Goal: Task Accomplishment & Management: Manage account settings

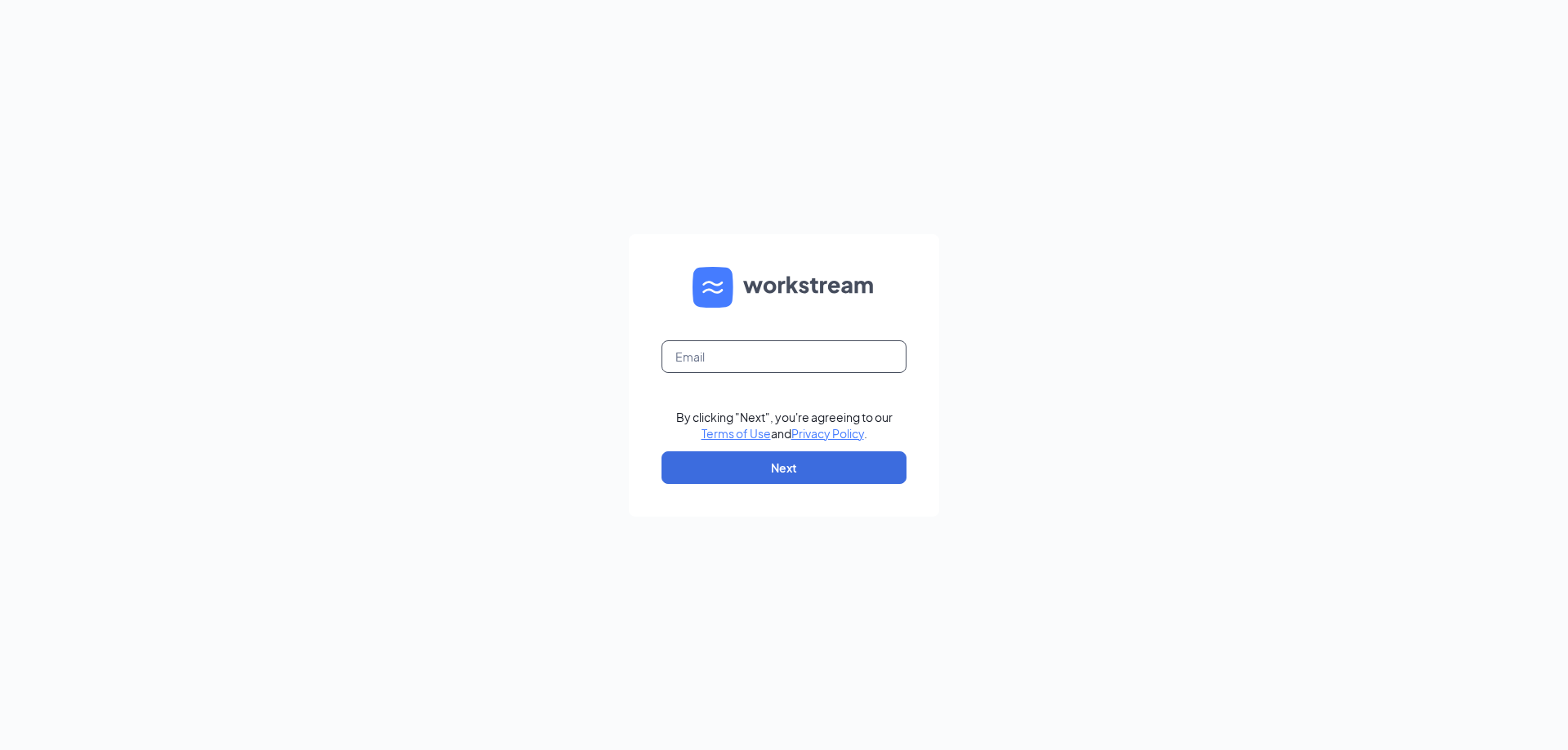
click at [788, 347] on input "text" at bounding box center [784, 356] width 245 height 33
type input "rs034611@tacobell.com"
click at [788, 473] on button "Next" at bounding box center [784, 467] width 245 height 33
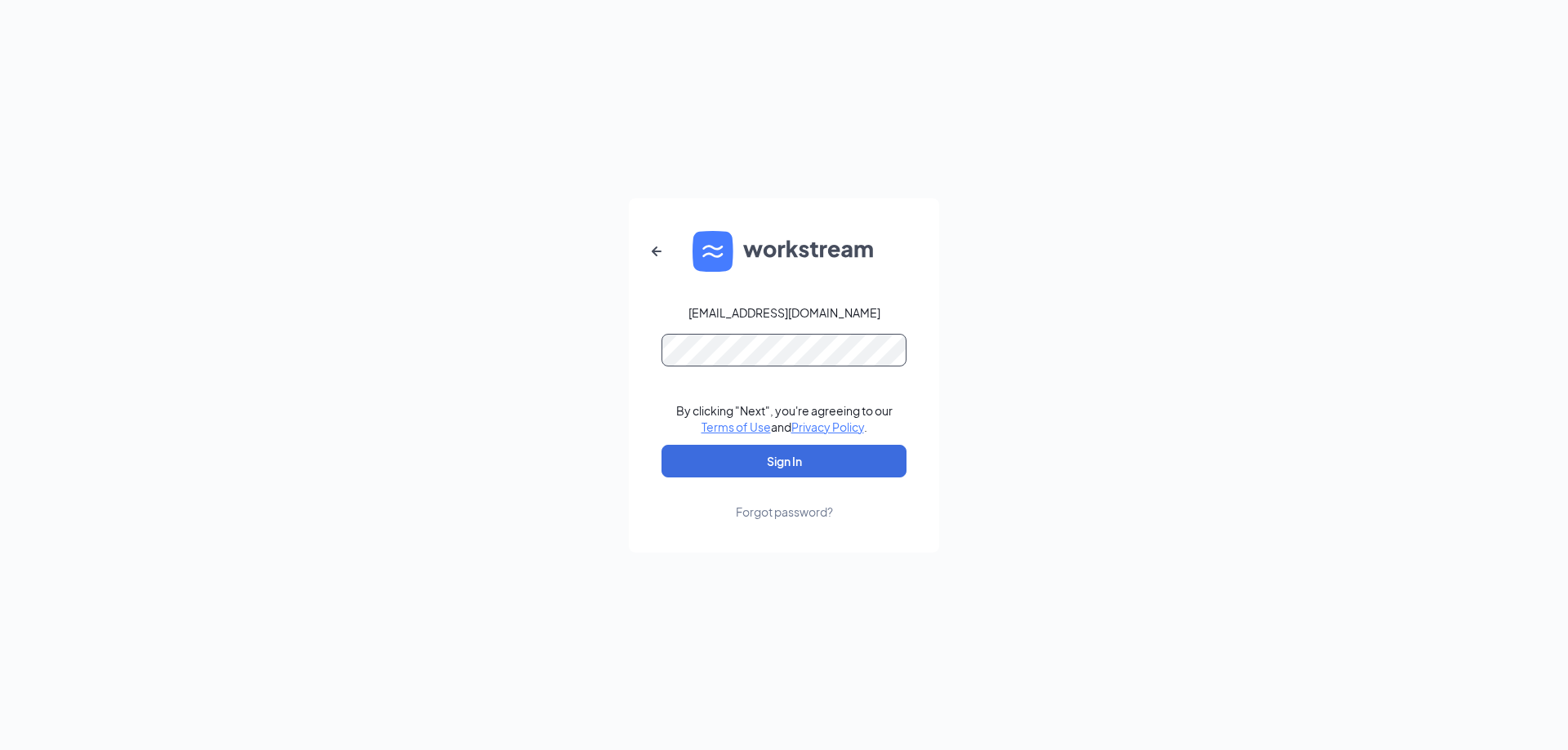
click at [661, 445] on button "Sign In" at bounding box center [784, 461] width 245 height 33
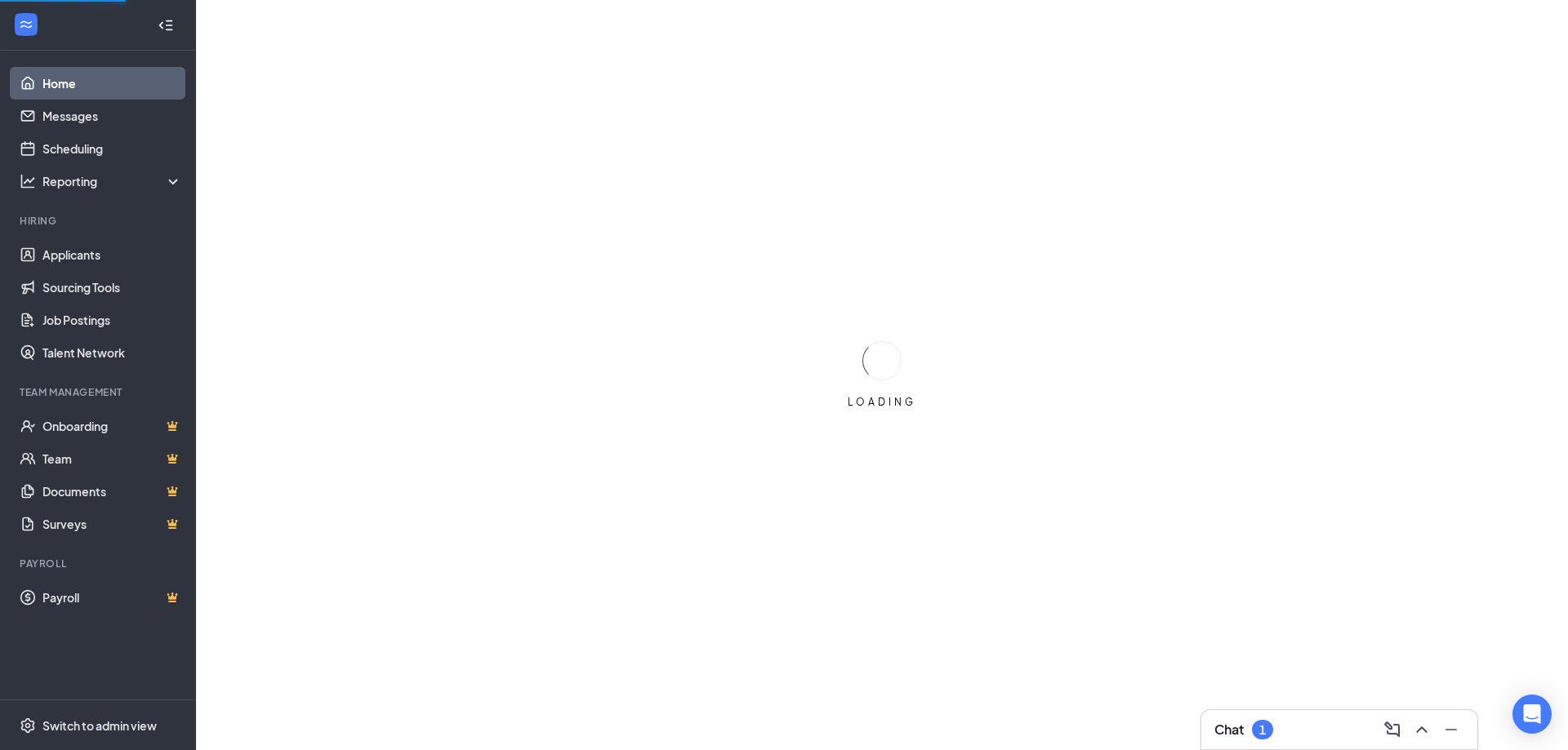
click at [1308, 738] on div "Chat 1" at bounding box center [1339, 730] width 250 height 26
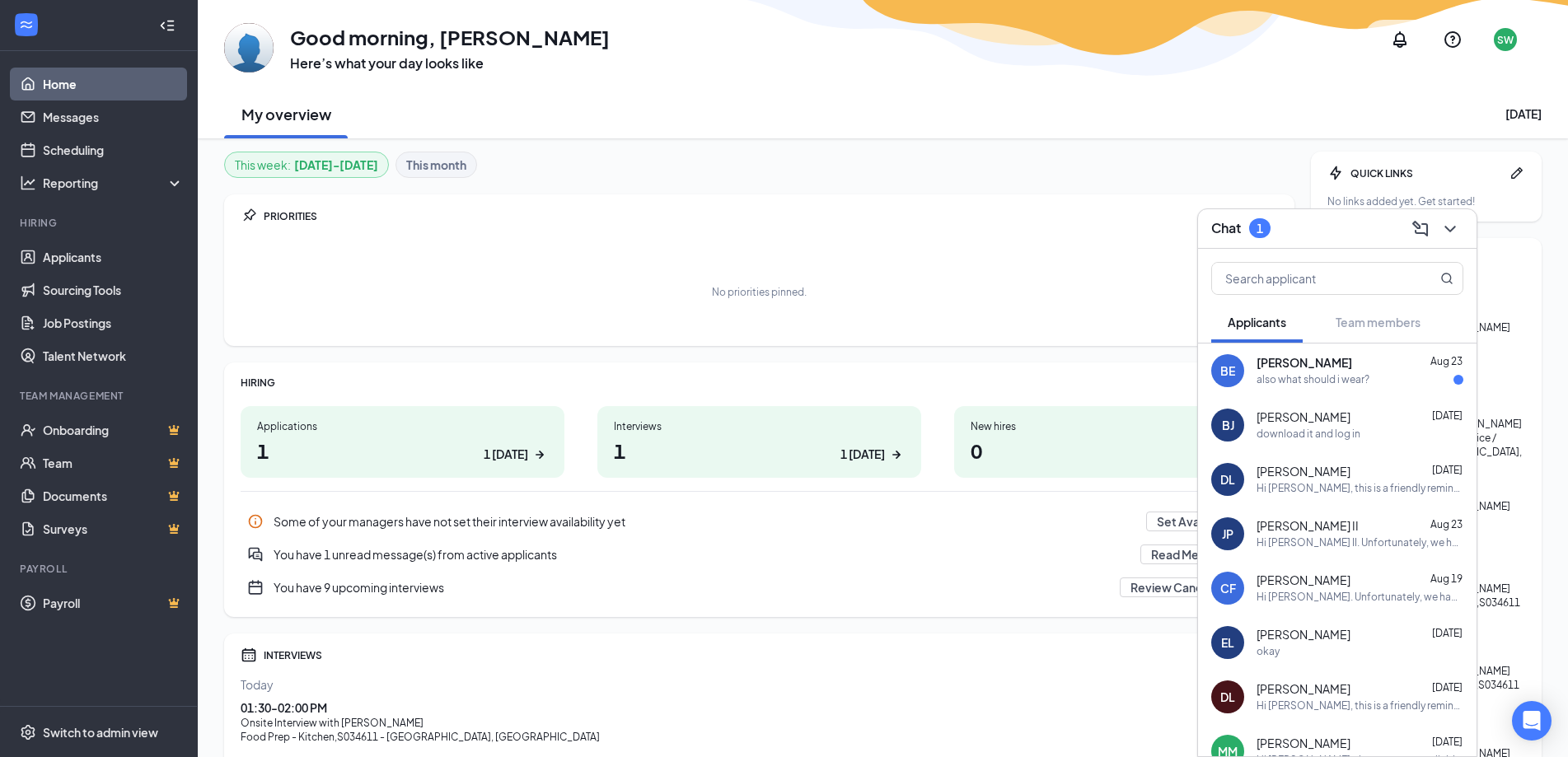
click at [1313, 386] on div "also what should i wear?" at bounding box center [1313, 380] width 113 height 14
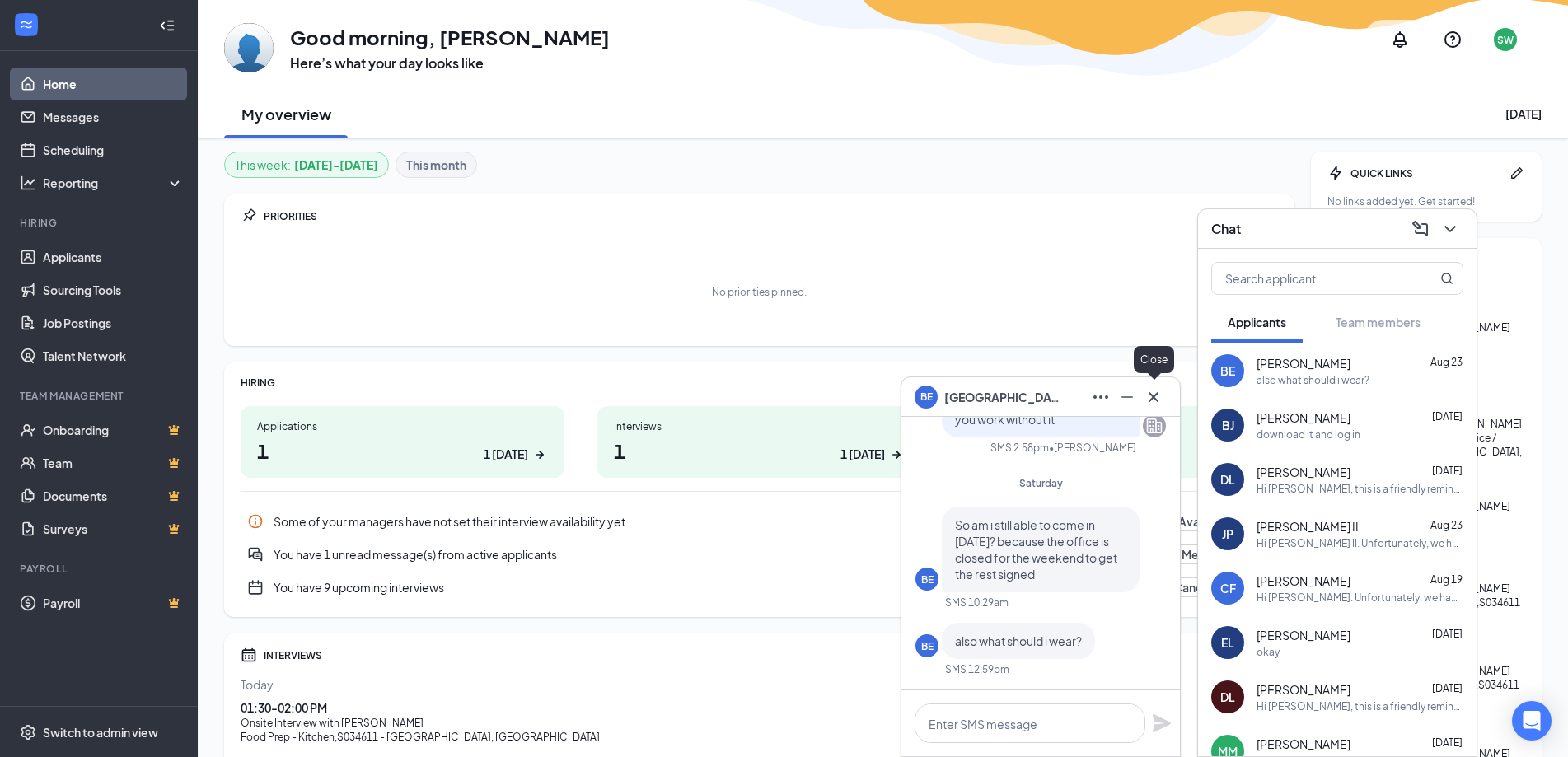
click at [1149, 399] on icon "Cross" at bounding box center [1154, 397] width 20 height 20
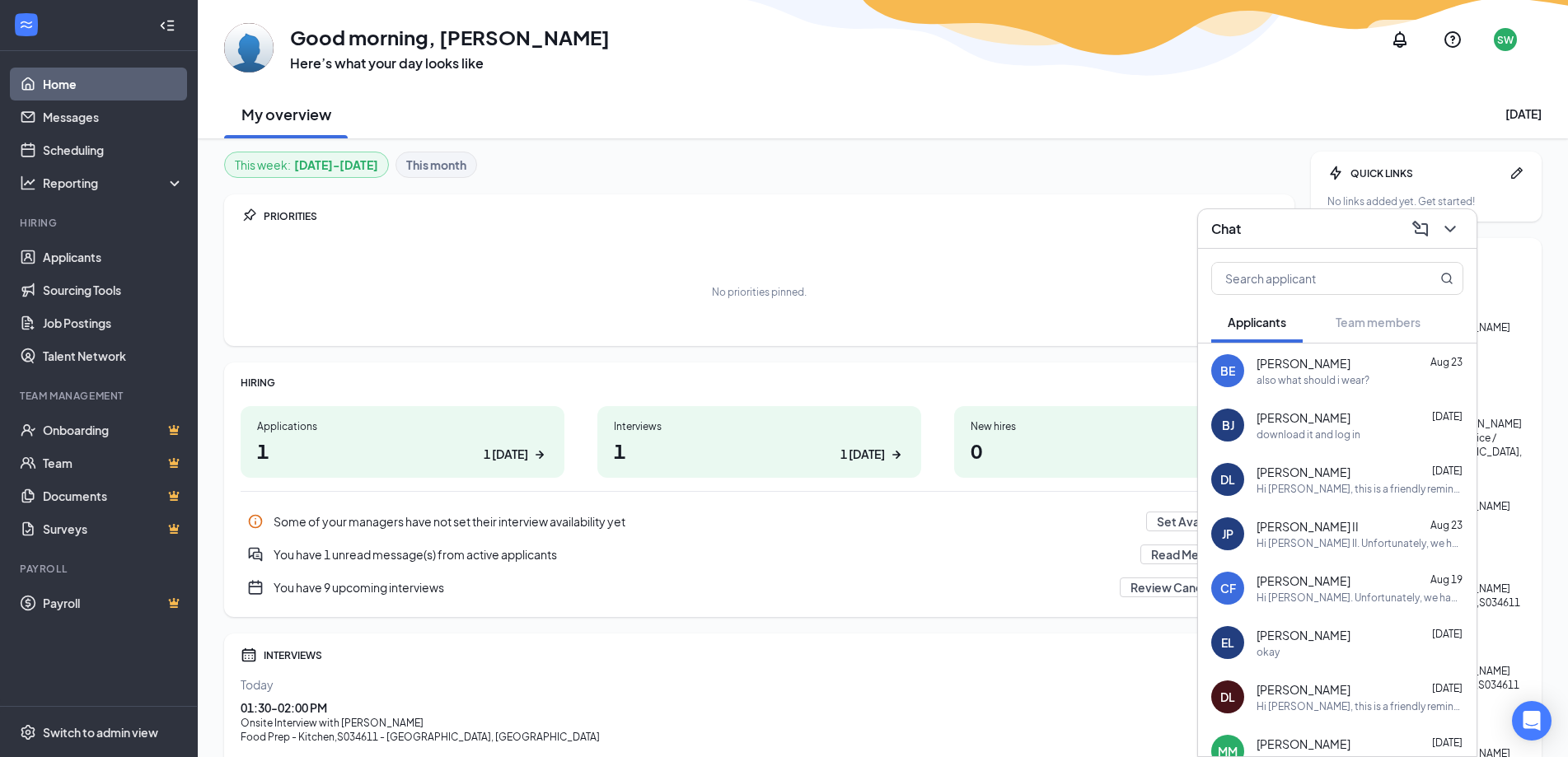
click at [1274, 492] on div "Hi [PERSON_NAME], this is a friendly reminder. Your meeting with [PERSON_NAME] …" at bounding box center [1360, 489] width 207 height 14
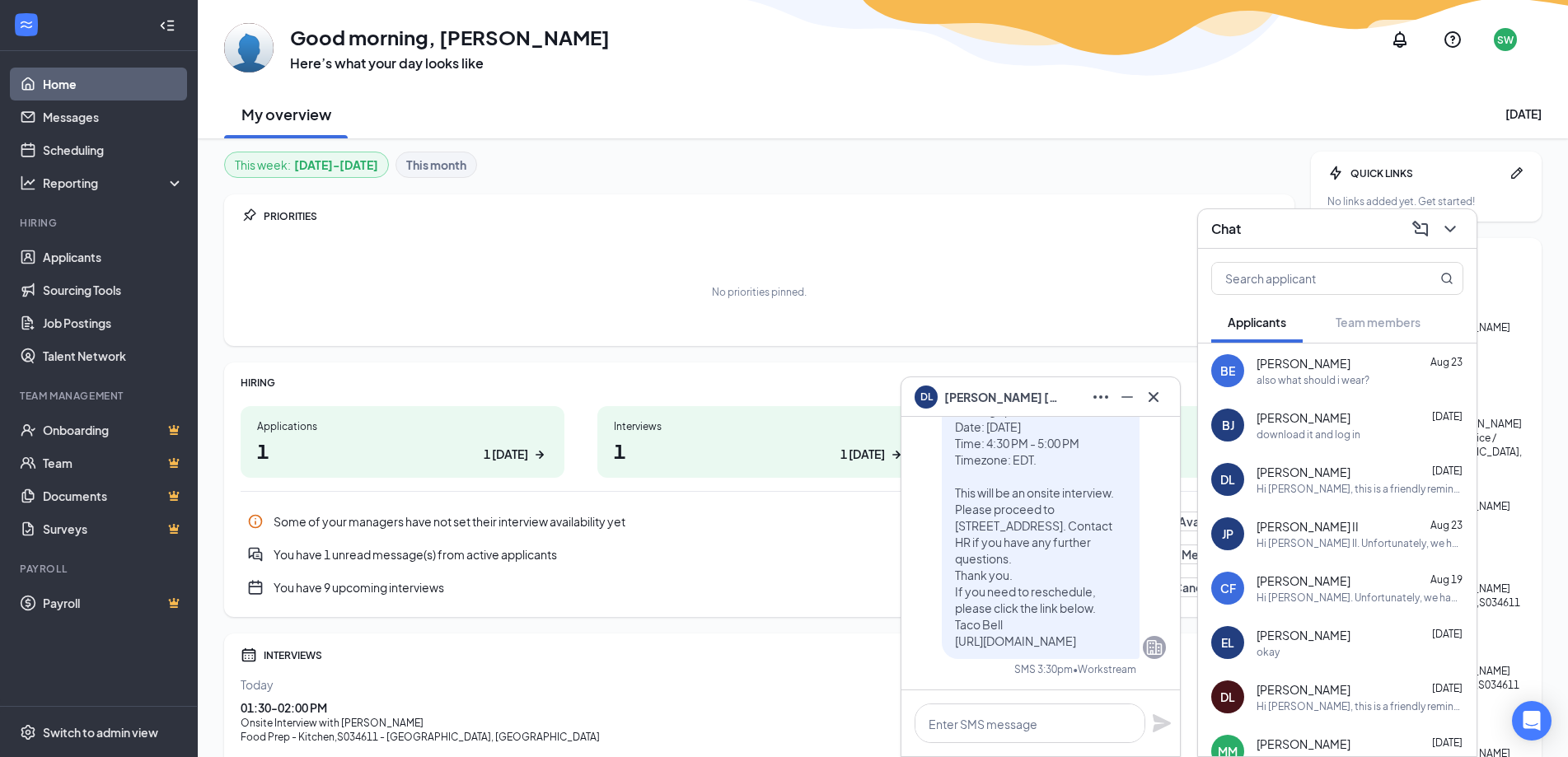
click at [1010, 404] on span "[PERSON_NAME]" at bounding box center [1002, 397] width 116 height 18
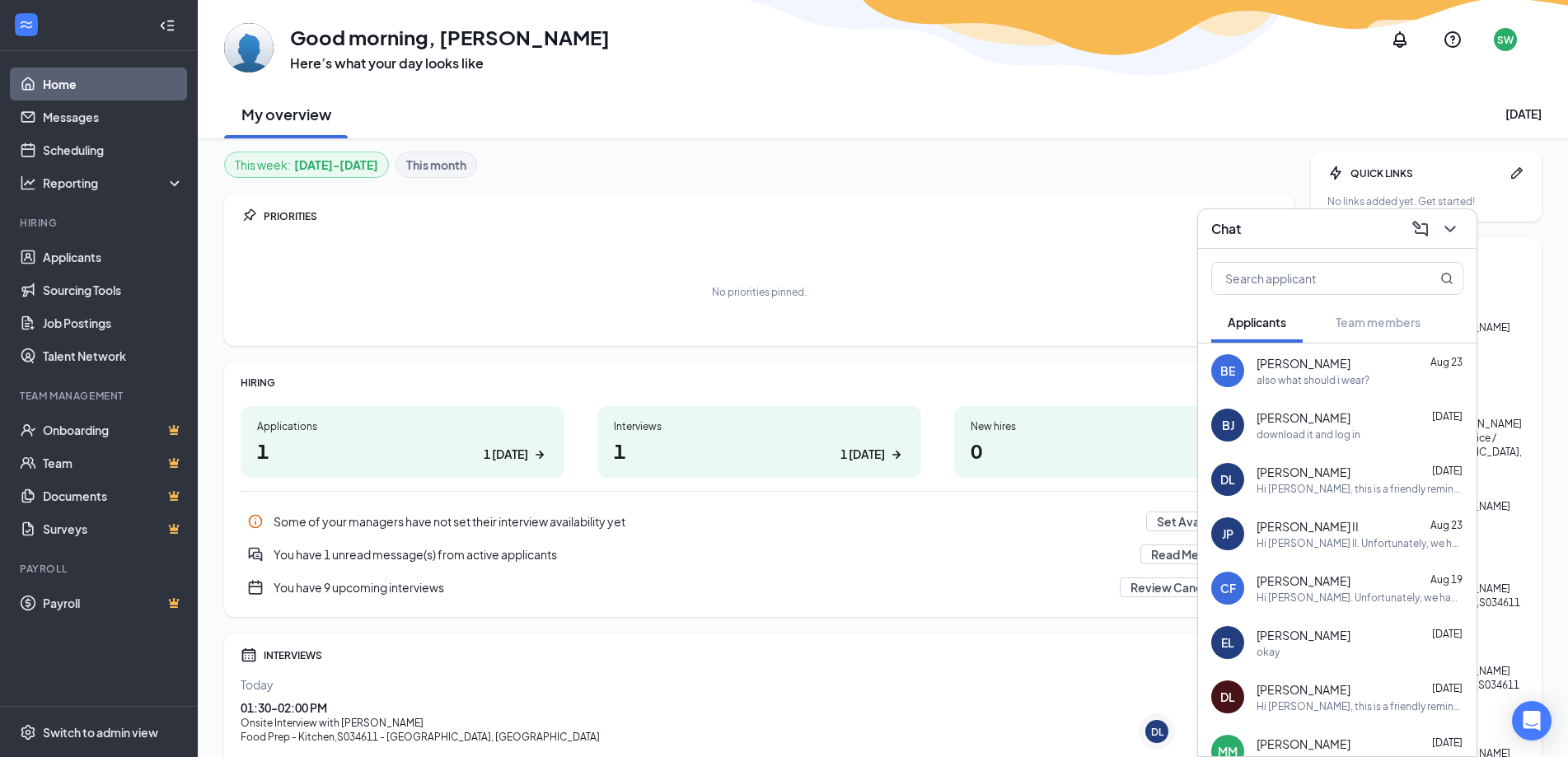
click at [1163, 724] on div "DL" at bounding box center [1157, 732] width 23 height 23
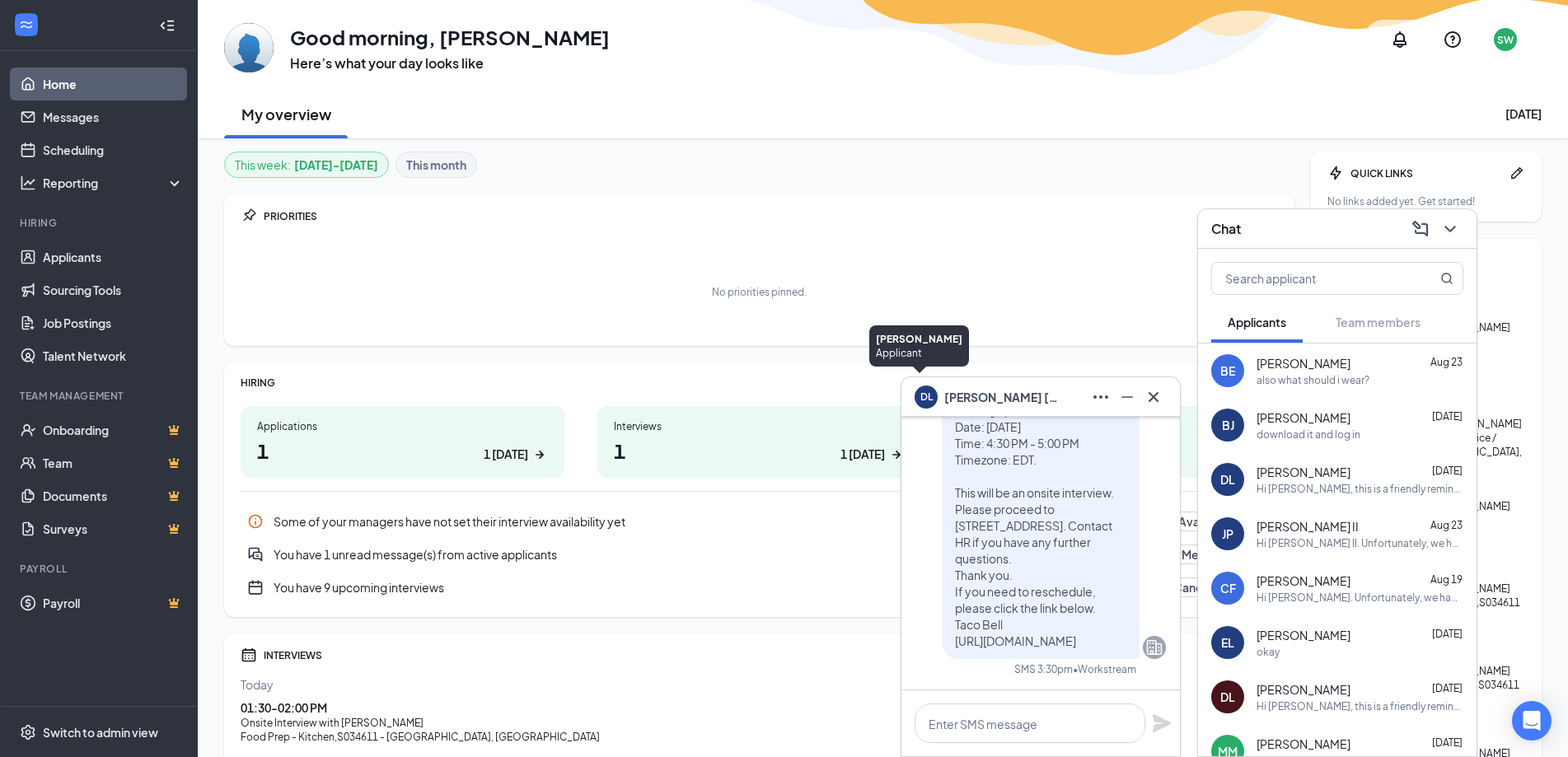
click at [921, 399] on div "DL" at bounding box center [927, 396] width 13 height 14
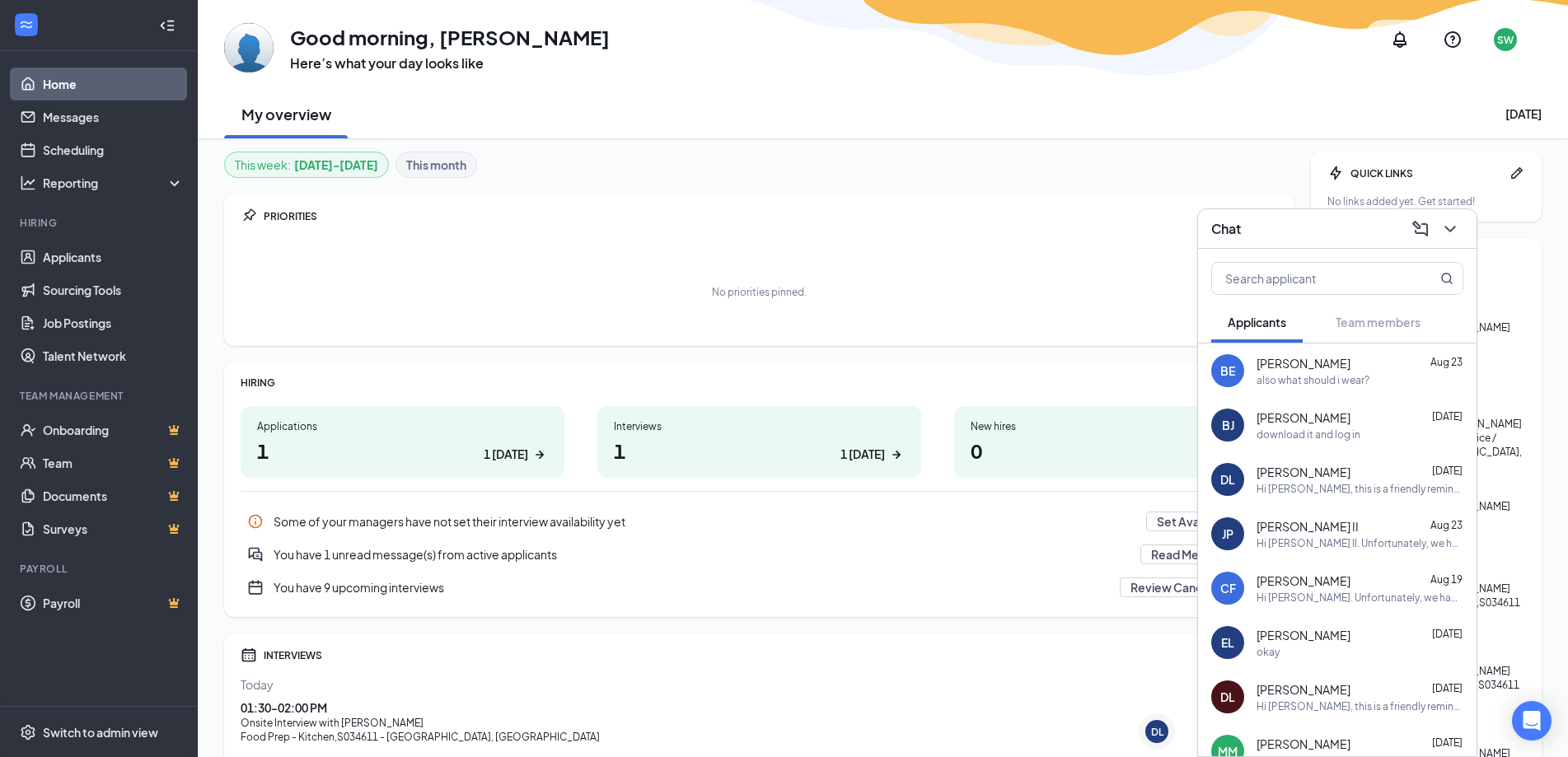
click at [1037, 267] on div "No priorities pinned." at bounding box center [759, 291] width 1038 height 83
click at [1450, 227] on icon "ChevronDown" at bounding box center [1450, 229] width 20 height 20
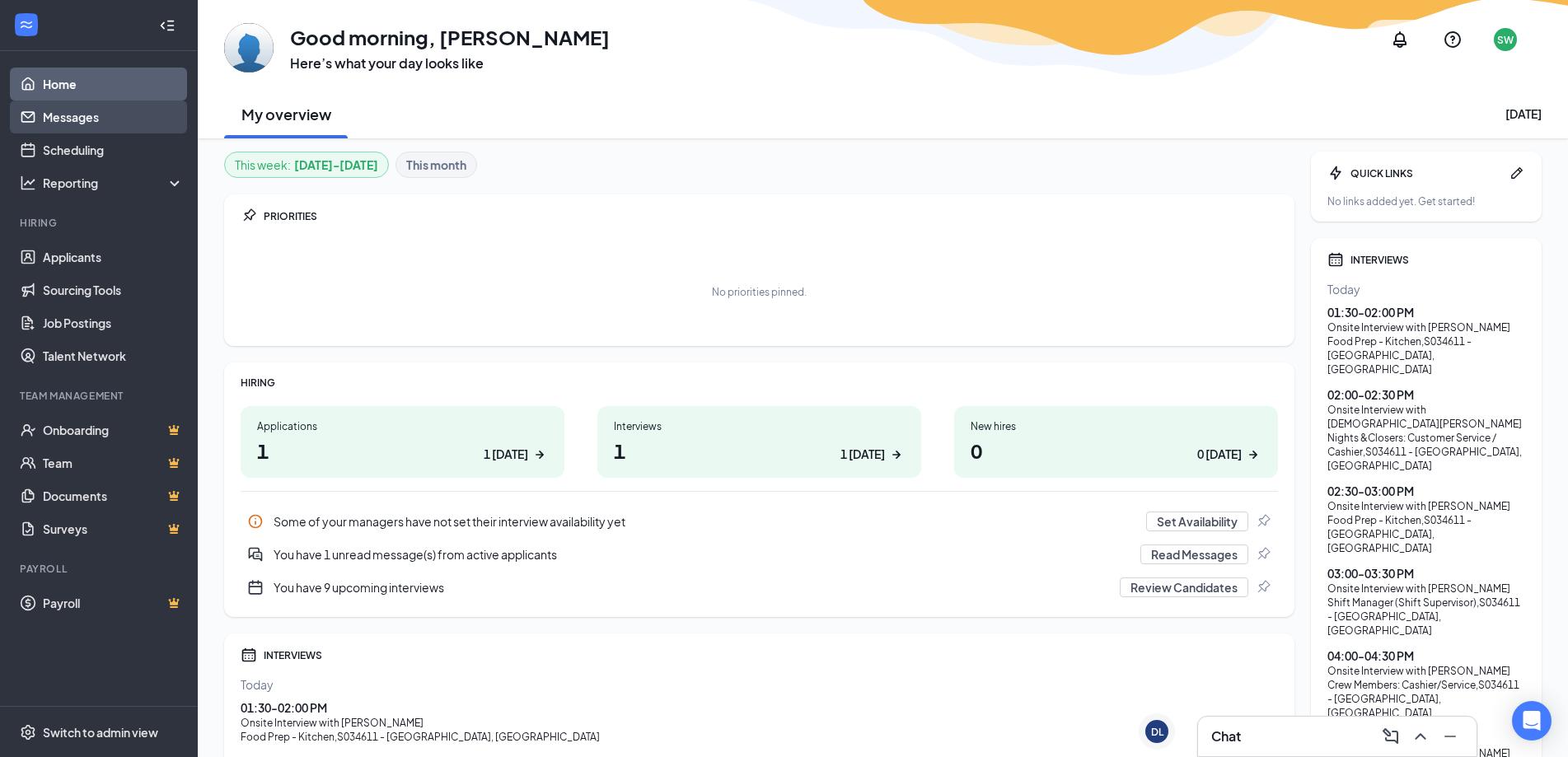
click at [61, 132] on link "Messages" at bounding box center [113, 117] width 141 height 33
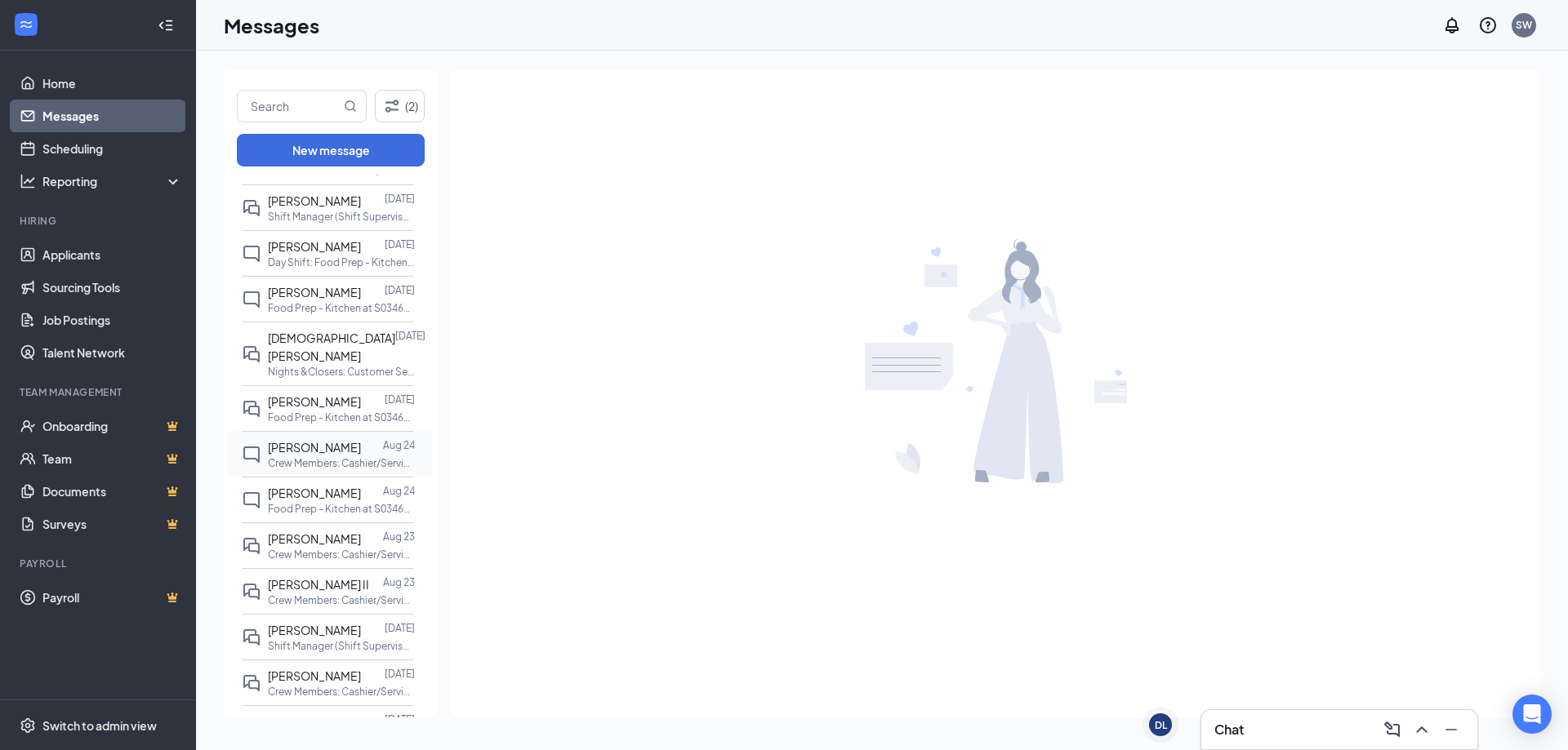
scroll to position [326, 0]
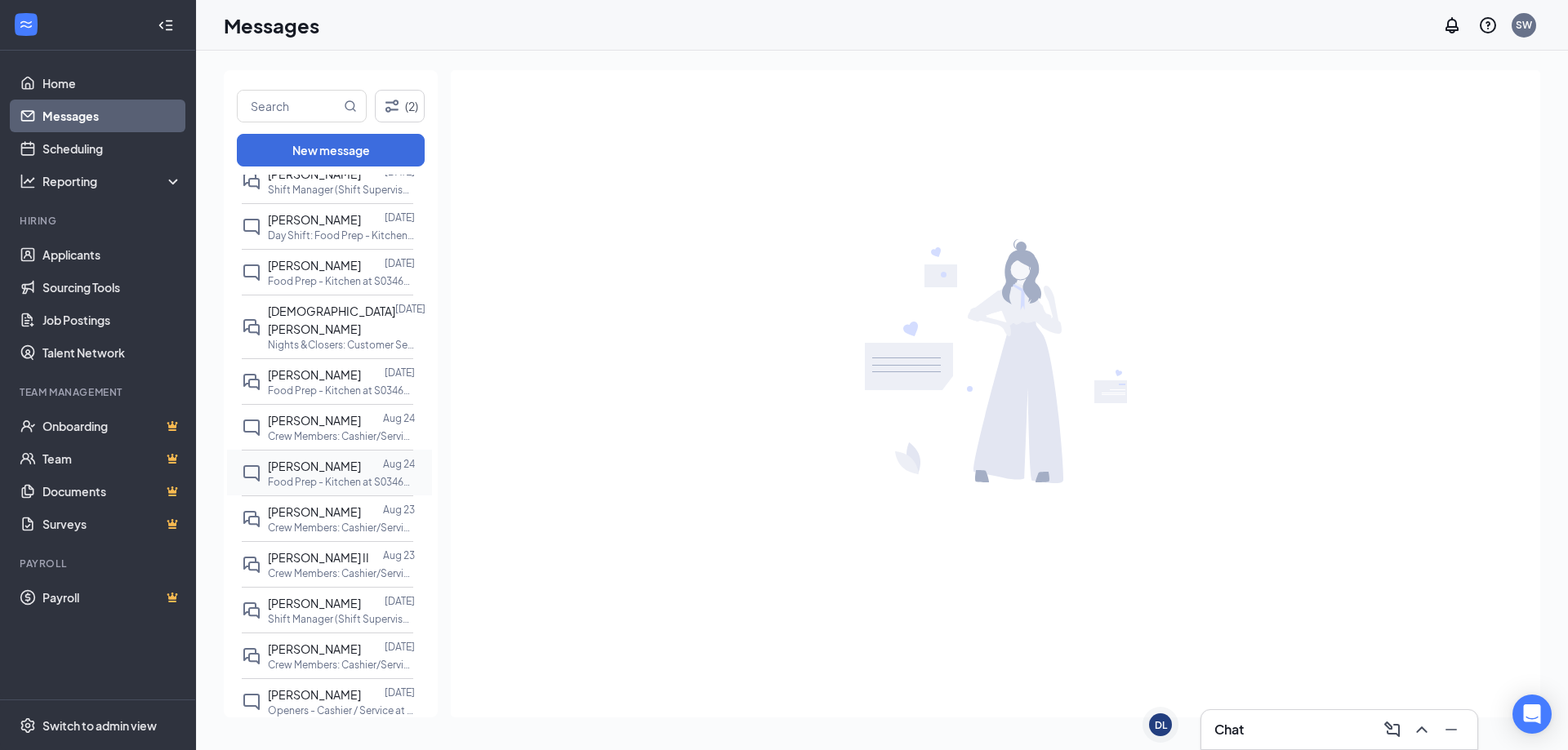
click at [316, 459] on span "[PERSON_NAME]" at bounding box center [314, 466] width 93 height 15
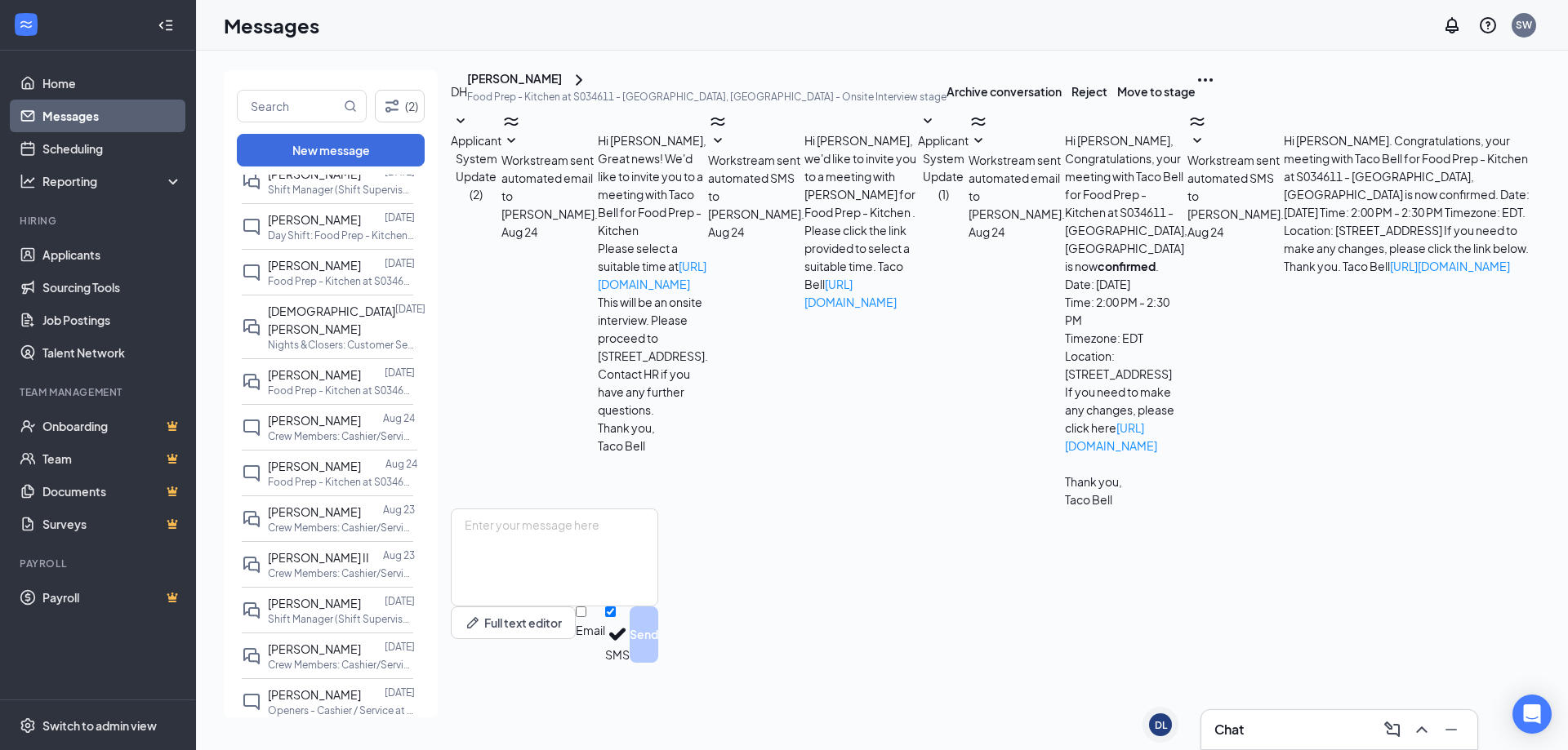
click at [539, 90] on div "[PERSON_NAME]" at bounding box center [514, 80] width 95 height 20
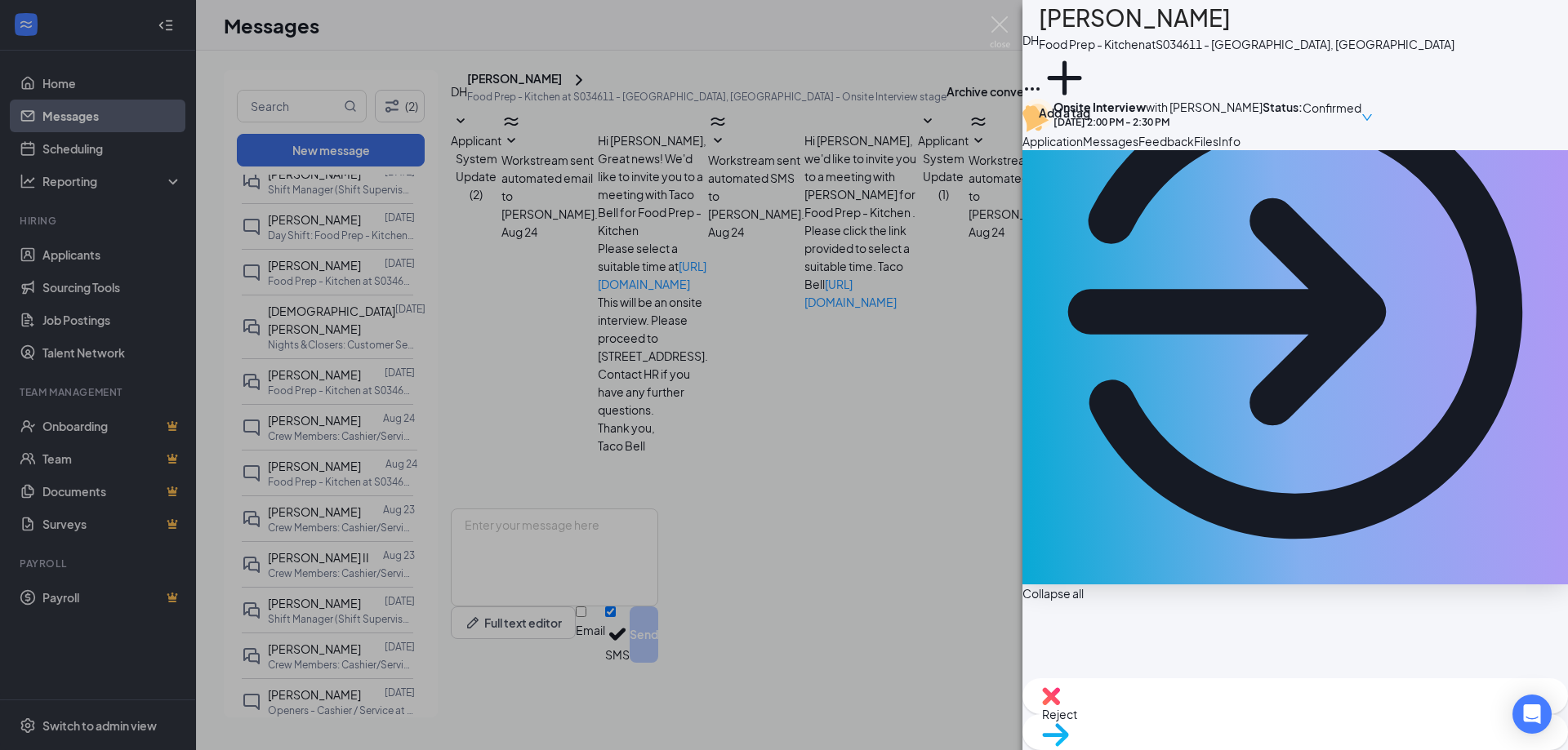
scroll to position [164, 0]
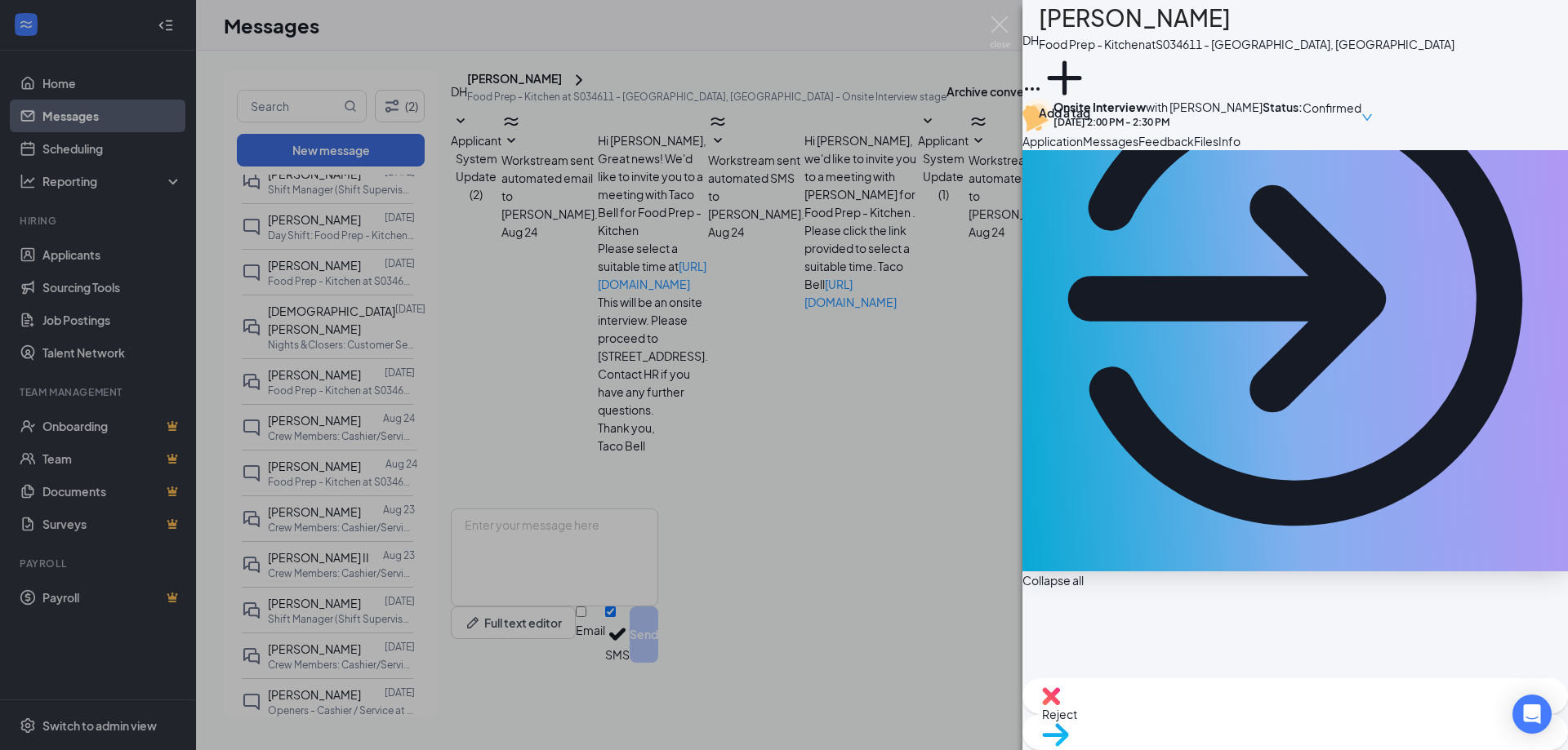
drag, startPoint x: 700, startPoint y: 515, endPoint x: 507, endPoint y: 451, distance: 203.3
click at [700, 515] on div "DH [PERSON_NAME] Food Prep - Kitchen at S034611 - [GEOGRAPHIC_DATA], [GEOGRAPHI…" at bounding box center [784, 375] width 1568 height 750
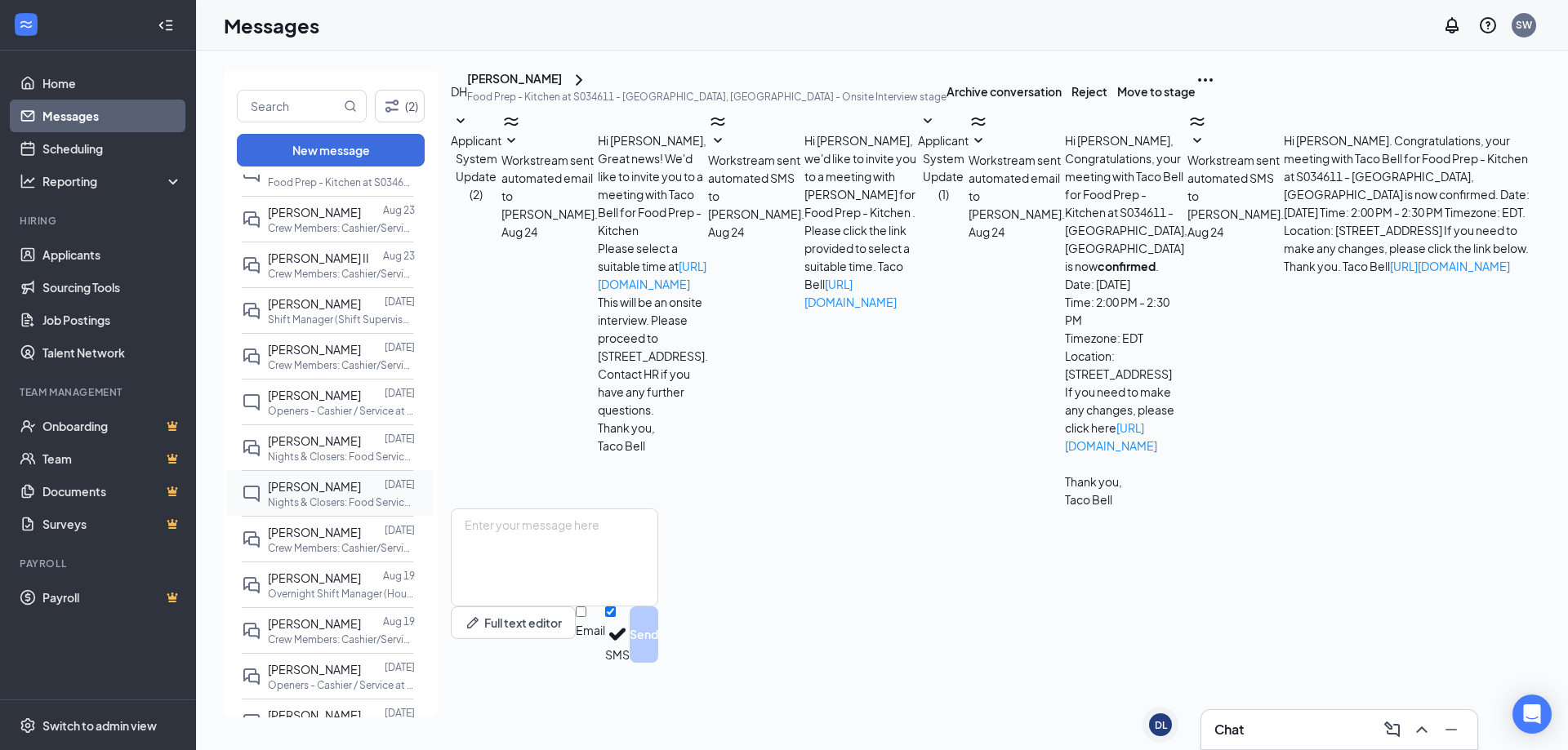
scroll to position [653, 0]
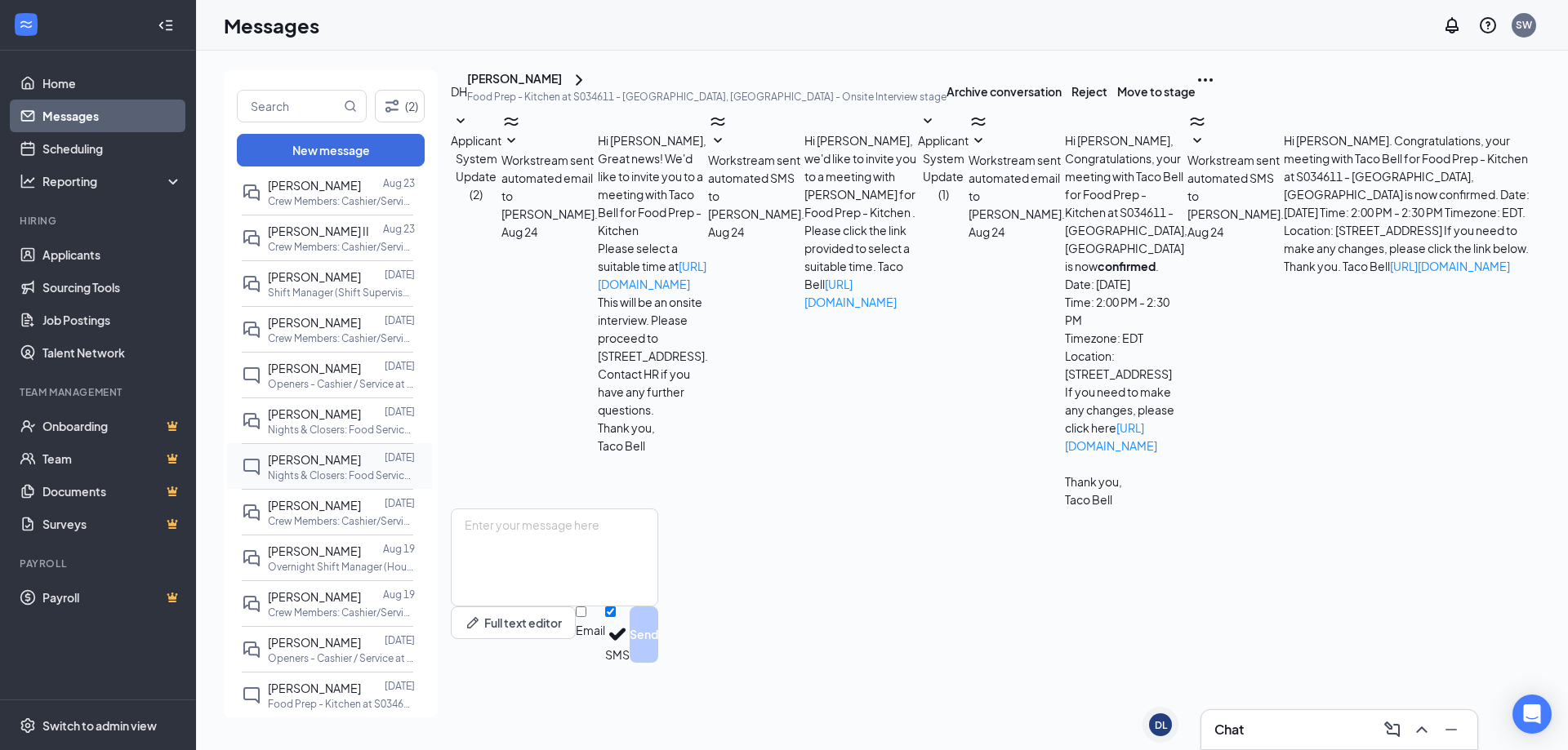
click at [336, 452] on span "[PERSON_NAME]" at bounding box center [314, 459] width 93 height 15
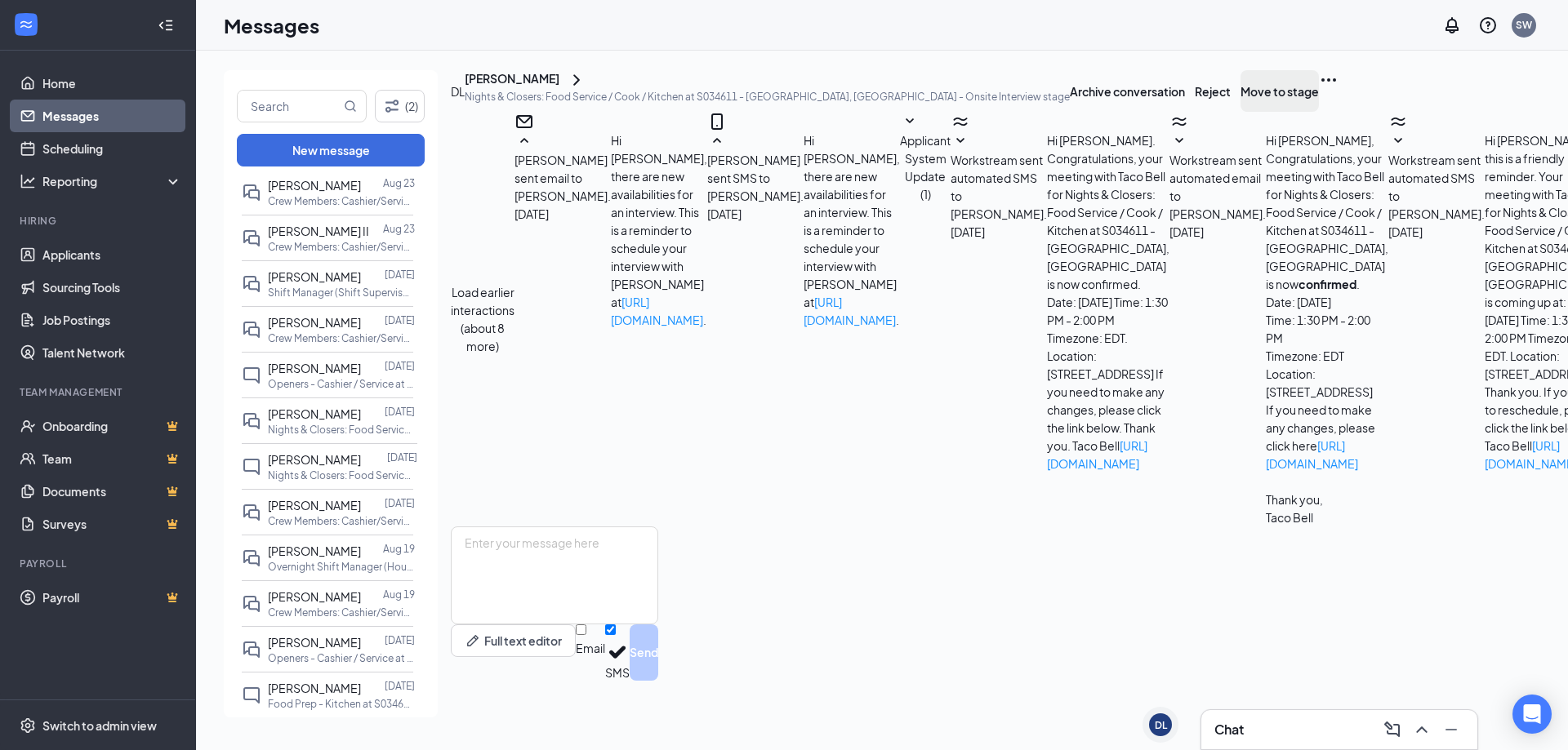
scroll to position [316, 0]
click at [1319, 112] on button "Move to stage" at bounding box center [1279, 91] width 78 height 42
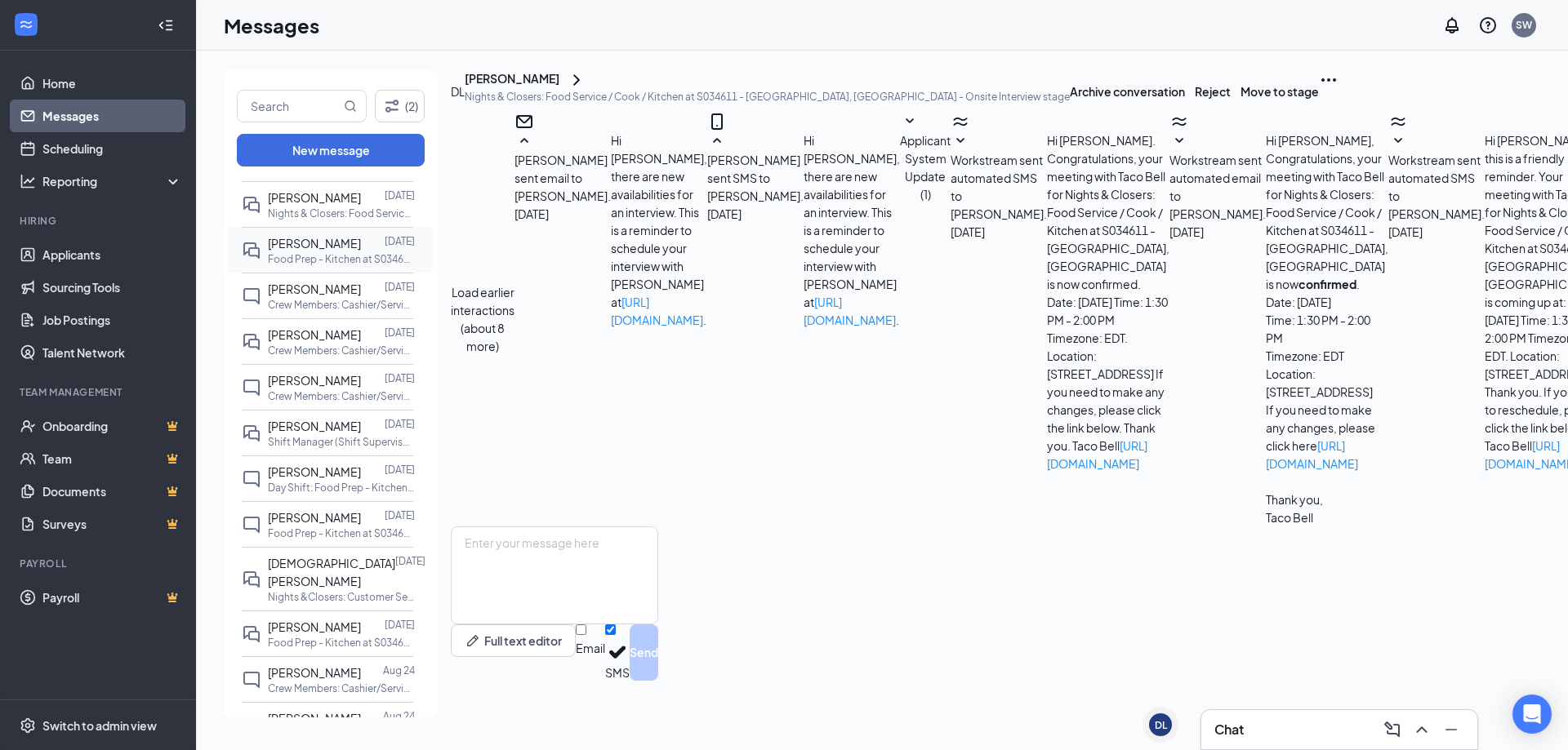
scroll to position [0, 0]
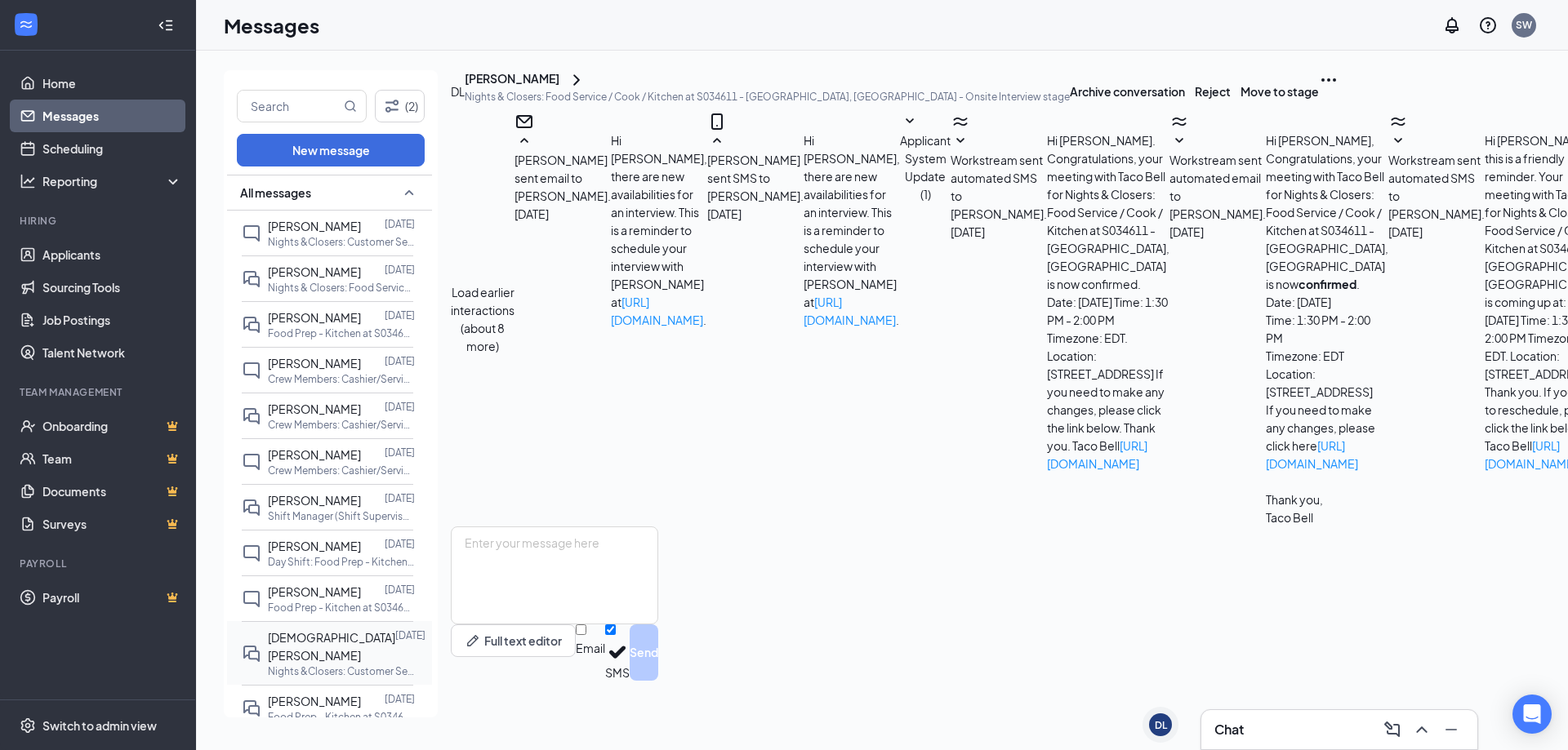
drag, startPoint x: 339, startPoint y: 696, endPoint x: 351, endPoint y: 664, distance: 34.2
click at [337, 710] on p "Food Prep - Kitchen at S034611 - [GEOGRAPHIC_DATA], [GEOGRAPHIC_DATA]" at bounding box center [340, 717] width 147 height 14
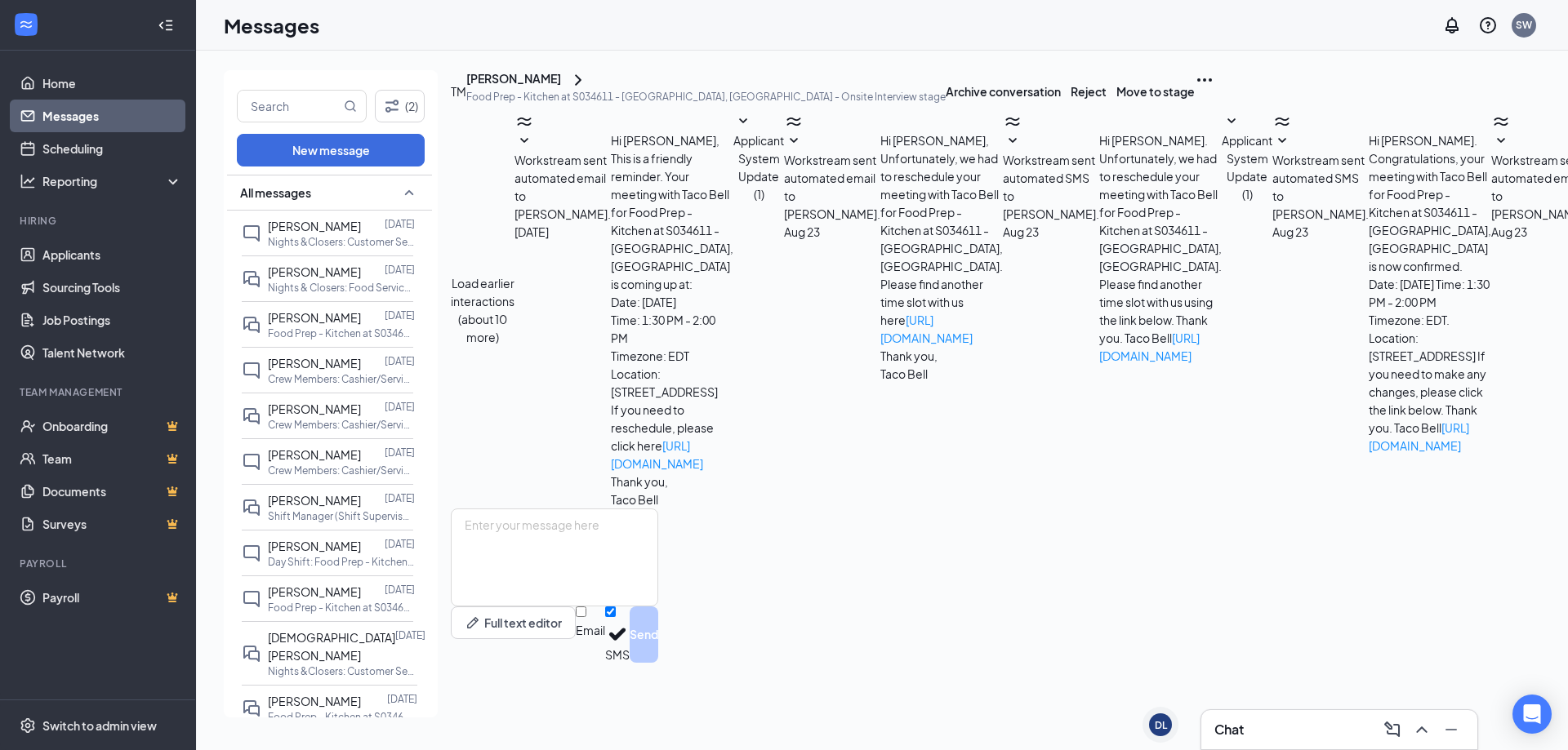
scroll to position [253, 0]
click at [1214, 90] on icon "Ellipses" at bounding box center [1204, 80] width 20 height 20
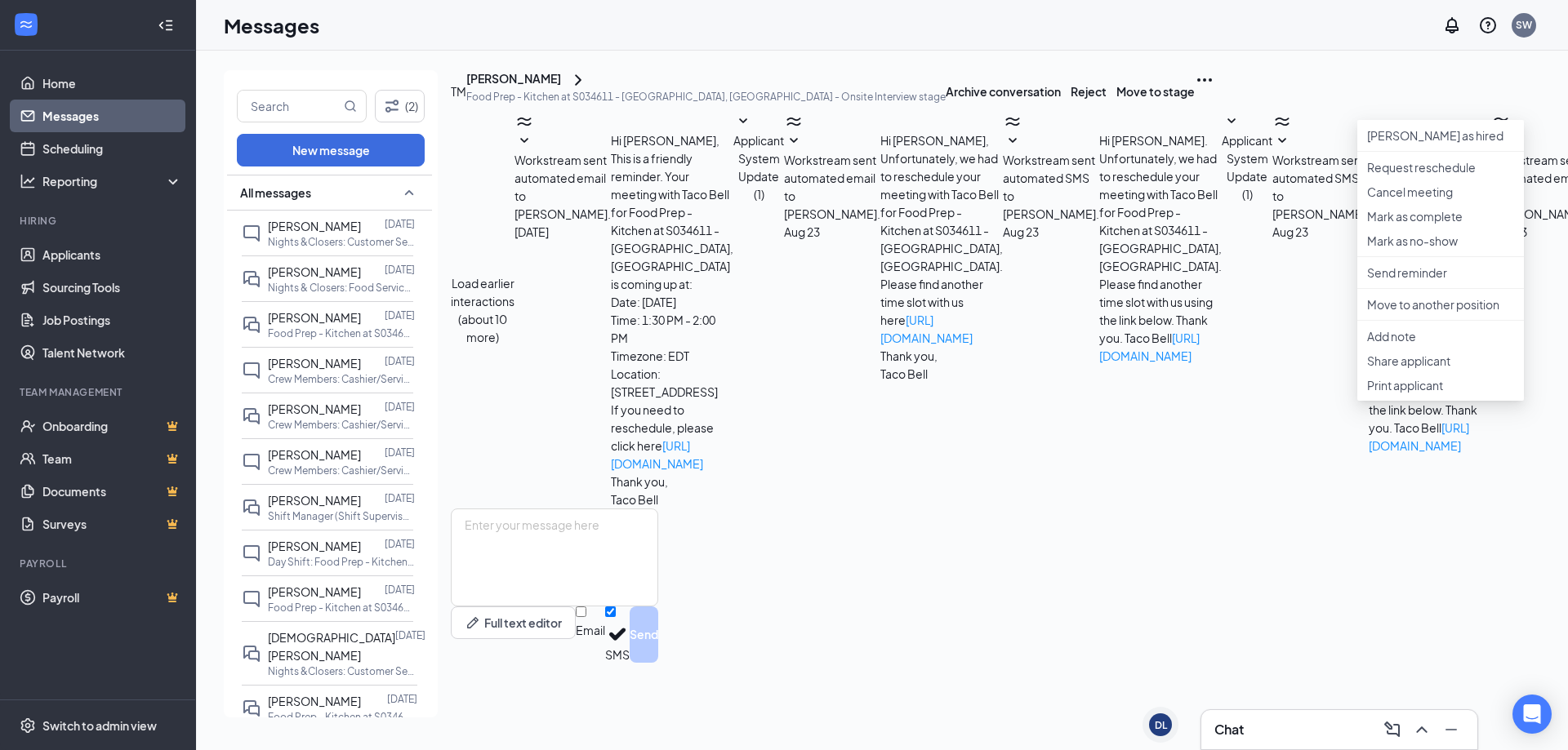
click at [561, 90] on div "[PERSON_NAME]" at bounding box center [514, 80] width 95 height 20
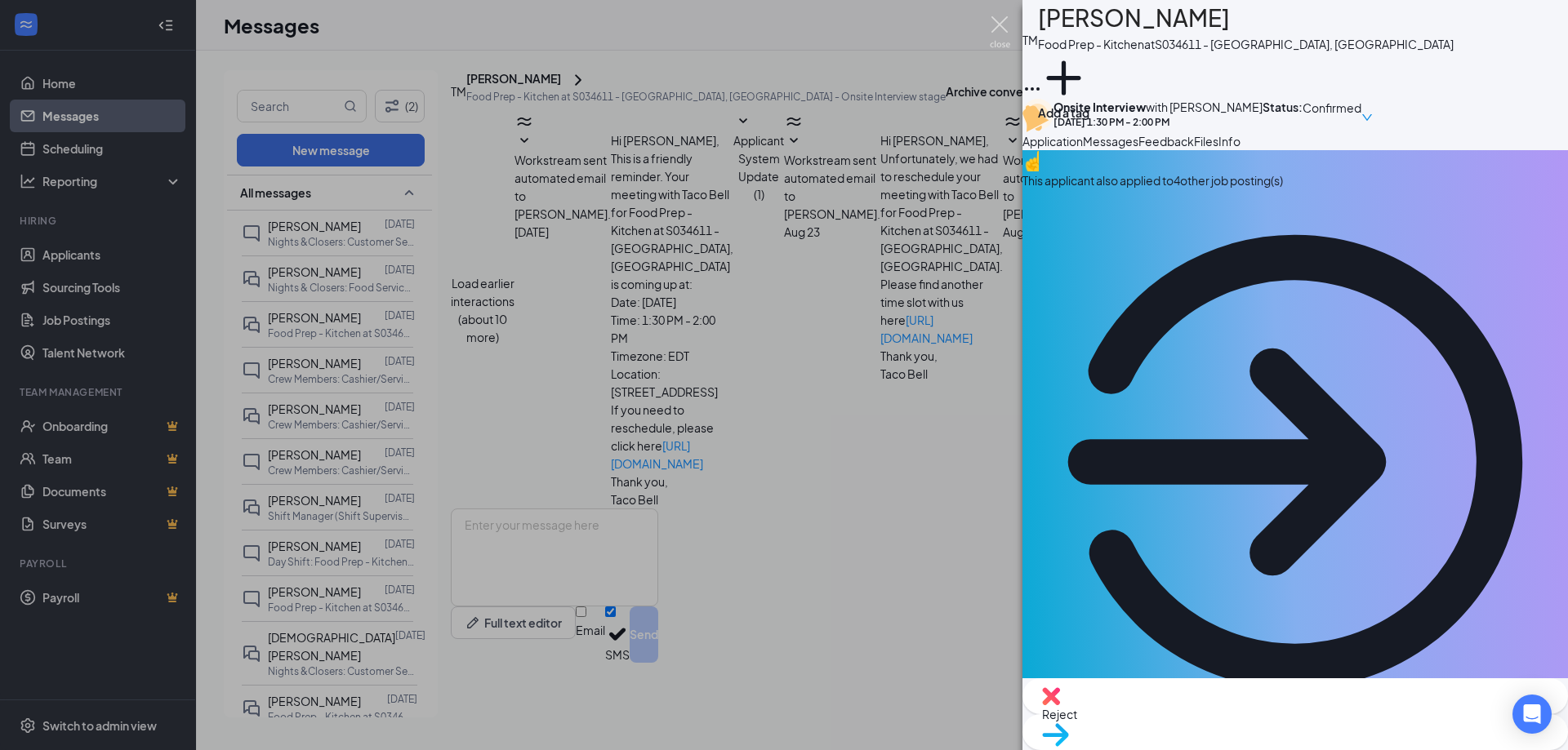
click at [1005, 26] on img at bounding box center [999, 32] width 20 height 32
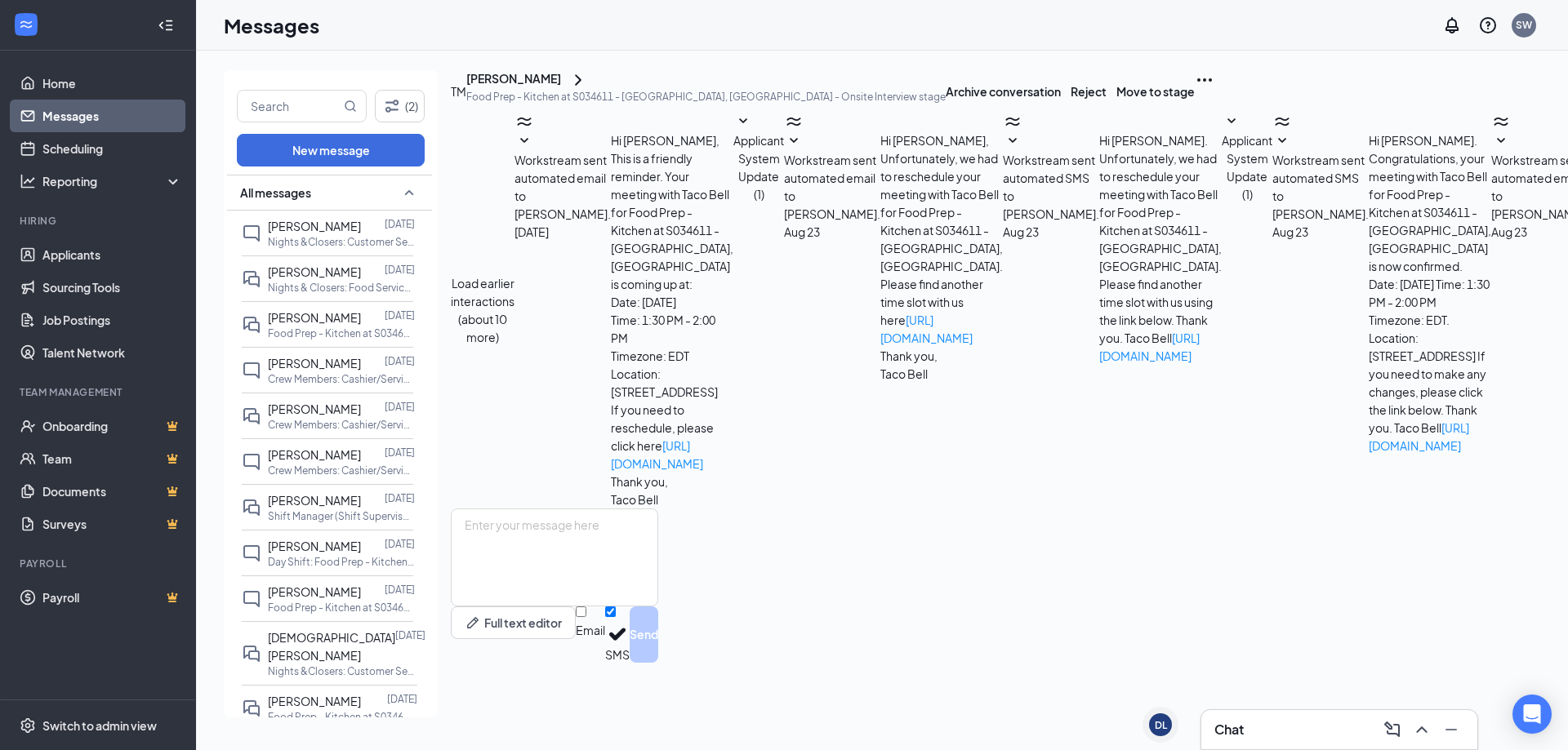
click at [1286, 724] on div "Chat" at bounding box center [1339, 730] width 250 height 26
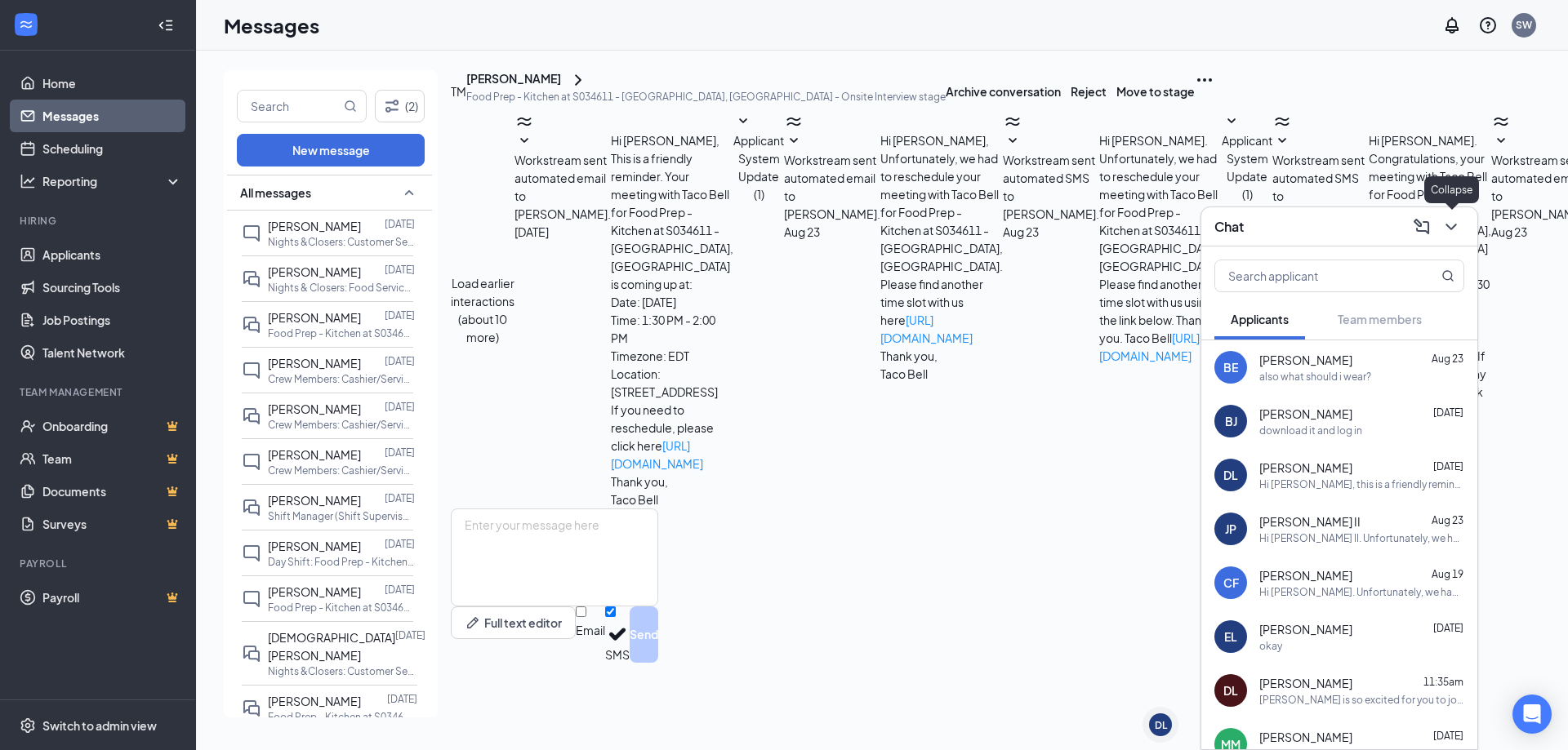
click at [1456, 224] on icon "ChevronDown" at bounding box center [1451, 227] width 11 height 6
